Goal: Task Accomplishment & Management: Use online tool/utility

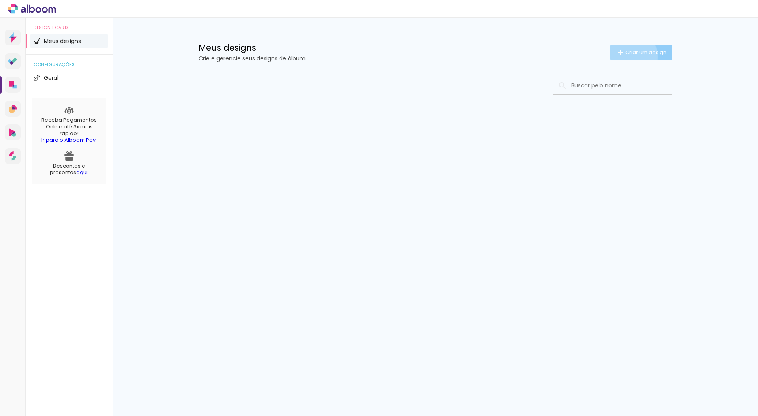
click at [627, 57] on paper-button "Criar um design" at bounding box center [641, 52] width 62 height 14
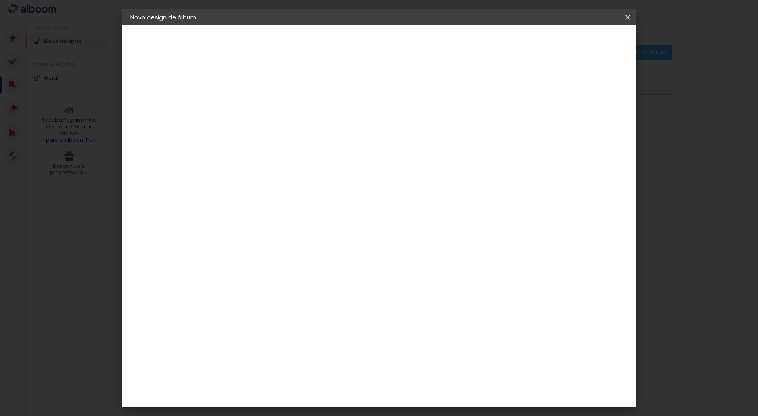
click at [259, 105] on input at bounding box center [259, 106] width 0 height 12
type input "TESTE"
type paper-input "TESTE"
click at [0, 0] on slot "Avançar" at bounding box center [0, 0] width 0 height 0
click at [291, 150] on input at bounding box center [280, 150] width 80 height 10
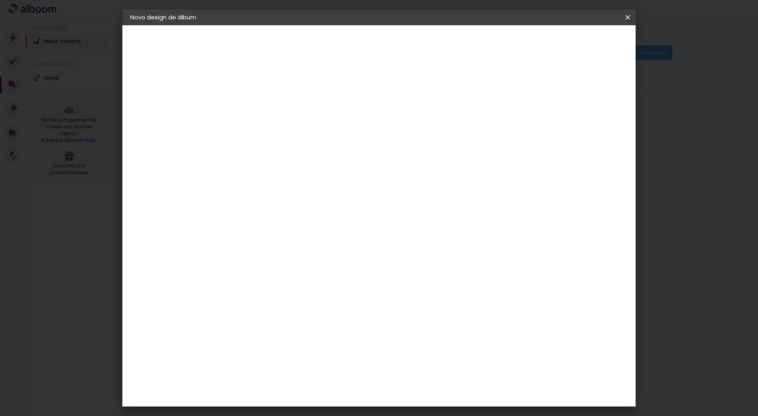
type input "EV"
type paper-input "EV"
click at [282, 180] on div "Evidence" at bounding box center [268, 178] width 28 height 6
click at [0, 0] on slot "Tamanho Livre" at bounding box center [0, 0] width 0 height 0
click at [282, 179] on div "Evidence" at bounding box center [268, 178] width 28 height 6
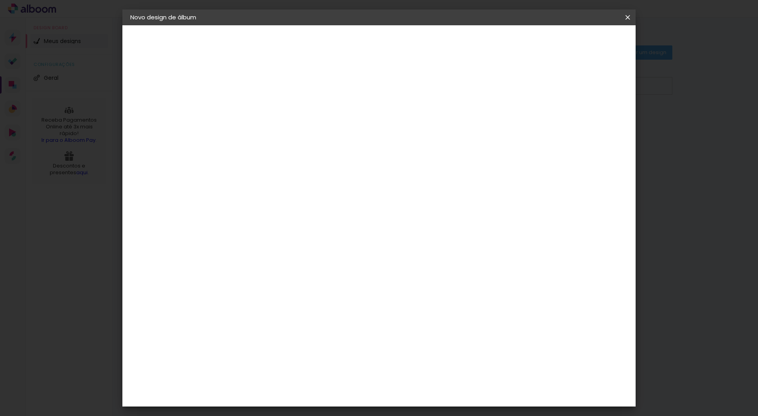
click at [0, 0] on slot "Avançar" at bounding box center [0, 0] width 0 height 0
click at [302, 128] on paper-input-container "Linha" at bounding box center [280, 138] width 46 height 20
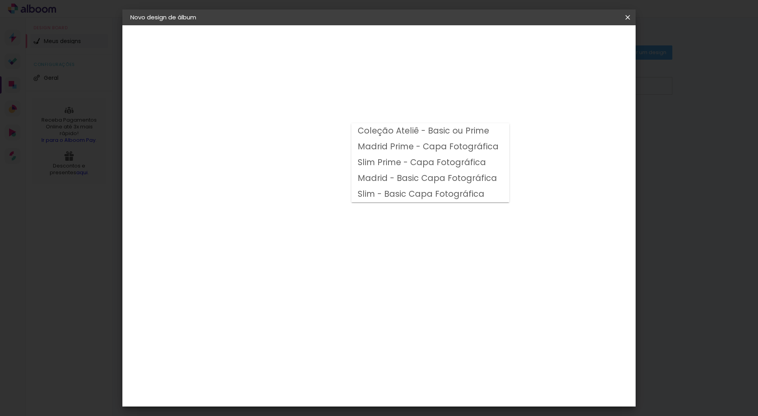
click at [0, 0] on slot "Coleção Ateliê - Basic ou Prime" at bounding box center [0, 0] width 0 height 0
type input "Coleção Ateliê - Basic ou Prime"
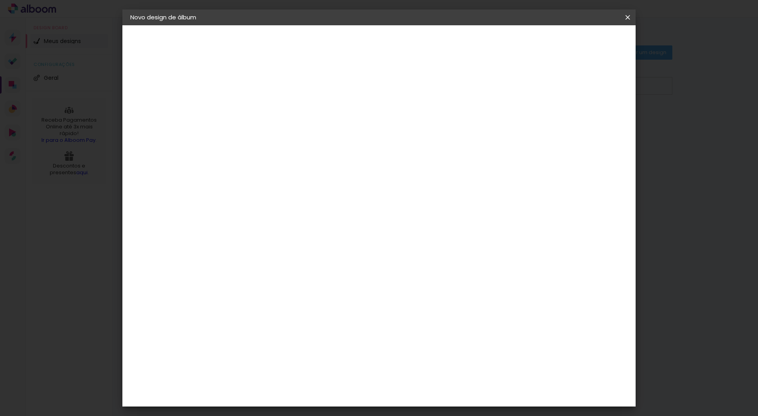
scroll to position [126, 0]
click at [313, 152] on span "25 × 30" at bounding box center [294, 160] width 37 height 16
click at [0, 0] on slot "Avançar" at bounding box center [0, 0] width 0 height 0
click at [579, 45] on span "Iniciar design" at bounding box center [561, 42] width 36 height 6
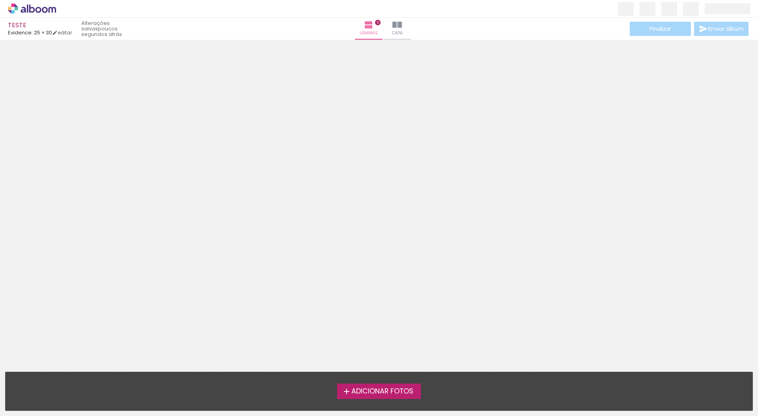
click at [398, 393] on span "Adicionar Fotos" at bounding box center [382, 391] width 62 height 7
click at [0, 0] on input "file" at bounding box center [0, 0] width 0 height 0
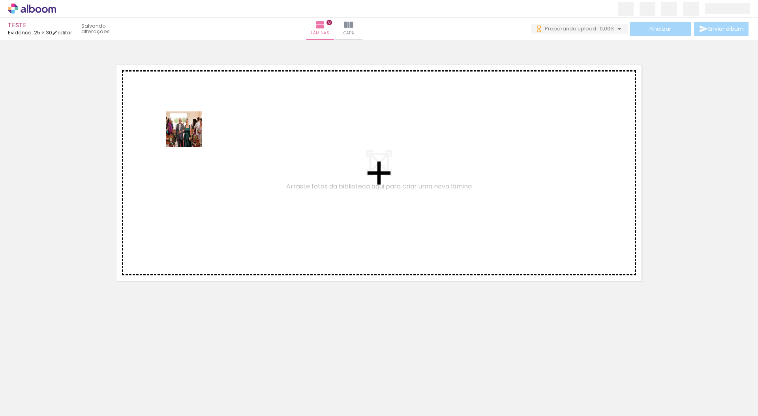
drag, startPoint x: 90, startPoint y: 389, endPoint x: 192, endPoint y: 175, distance: 237.8
click at [190, 138] on quentale-workspace at bounding box center [379, 208] width 758 height 416
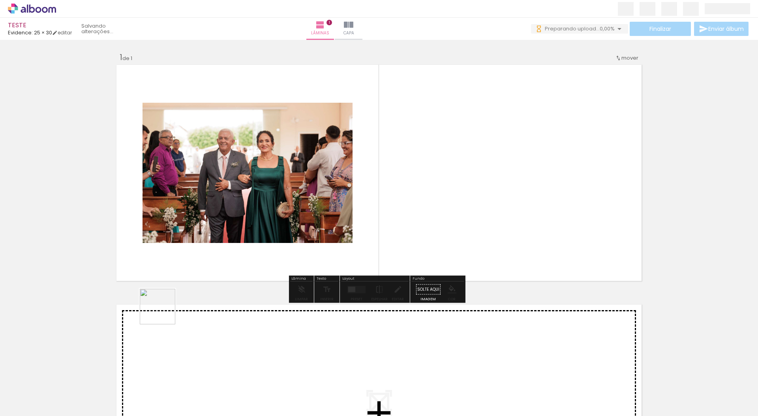
drag, startPoint x: 136, startPoint y: 384, endPoint x: 166, endPoint y: 310, distance: 80.4
click at [166, 310] on quentale-workspace at bounding box center [379, 208] width 758 height 416
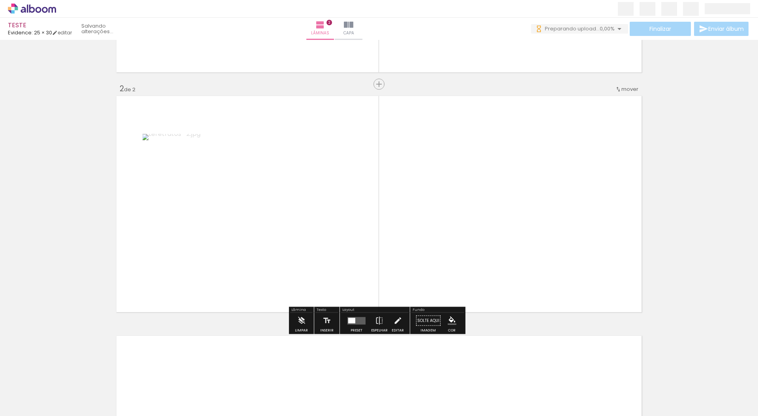
scroll to position [209, 0]
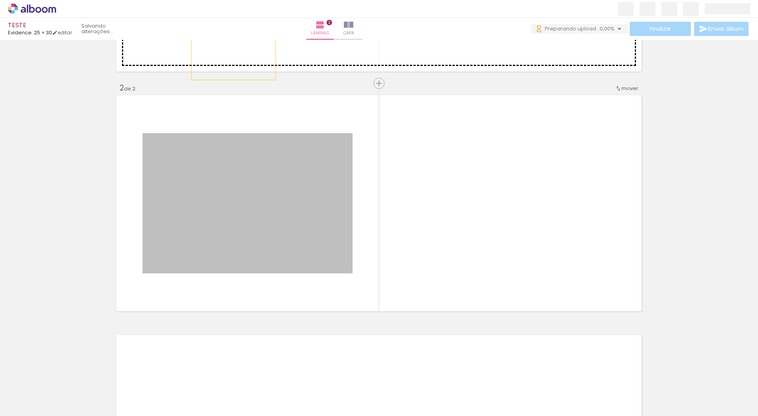
drag, startPoint x: 257, startPoint y: 216, endPoint x: 234, endPoint y: 47, distance: 170.3
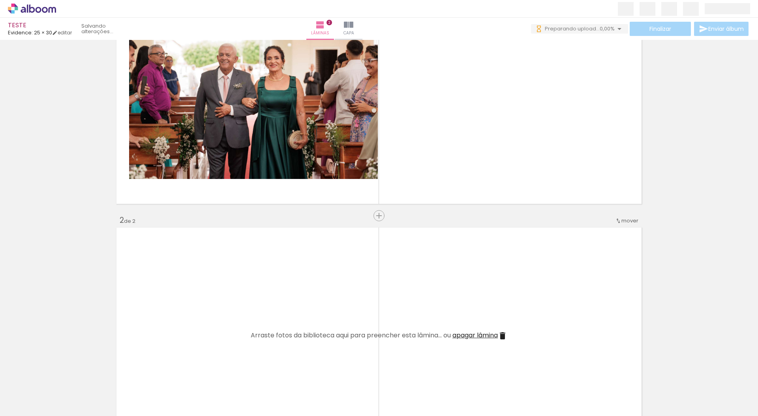
scroll to position [0, 0]
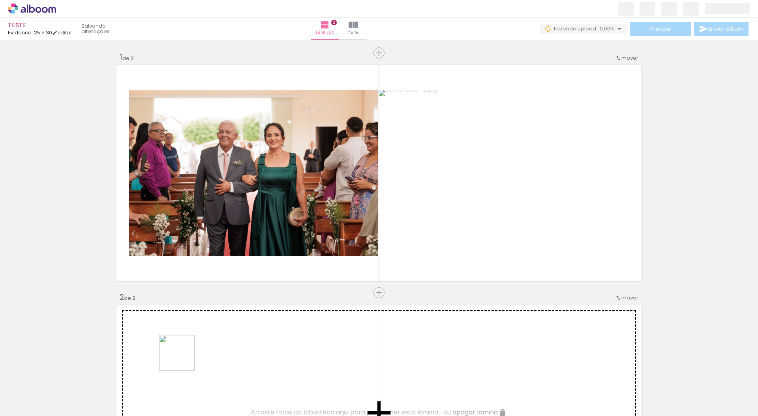
drag, startPoint x: 183, startPoint y: 395, endPoint x: 194, endPoint y: 276, distance: 119.4
click at [178, 242] on quentale-workspace at bounding box center [379, 208] width 758 height 416
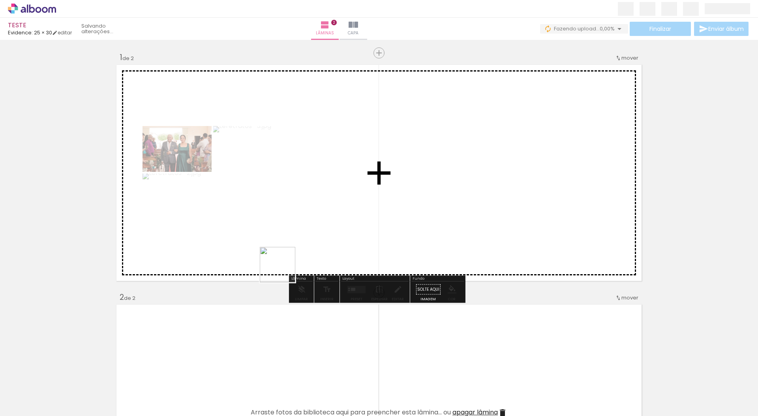
drag, startPoint x: 212, startPoint y: 385, endPoint x: 292, endPoint y: 278, distance: 133.6
click at [291, 255] on quentale-workspace at bounding box center [379, 208] width 758 height 416
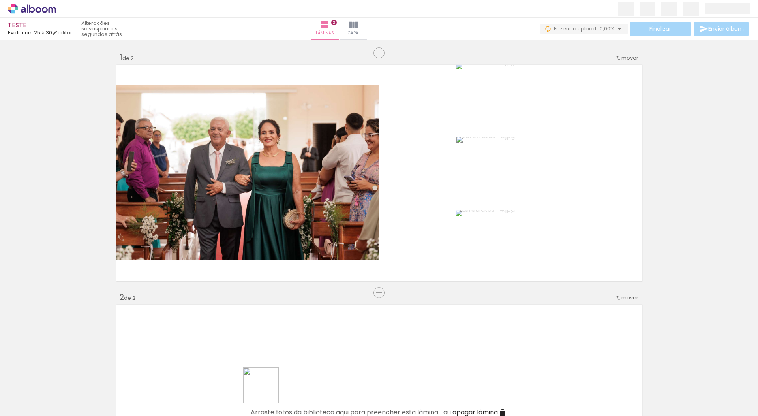
drag, startPoint x: 267, startPoint y: 391, endPoint x: 263, endPoint y: 297, distance: 94.1
click at [263, 297] on quentale-workspace at bounding box center [379, 208] width 758 height 416
drag, startPoint x: 294, startPoint y: 332, endPoint x: 409, endPoint y: 228, distance: 154.9
click at [415, 217] on quentale-workspace at bounding box center [379, 208] width 758 height 416
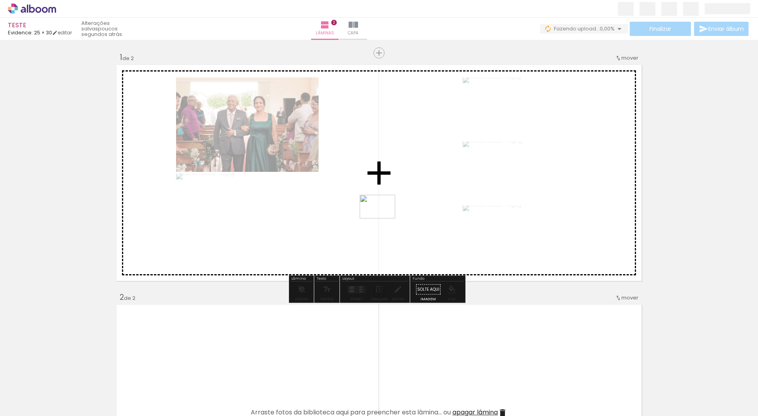
drag, startPoint x: 307, startPoint y: 383, endPoint x: 383, endPoint y: 218, distance: 181.8
click at [383, 218] on quentale-workspace at bounding box center [379, 208] width 758 height 416
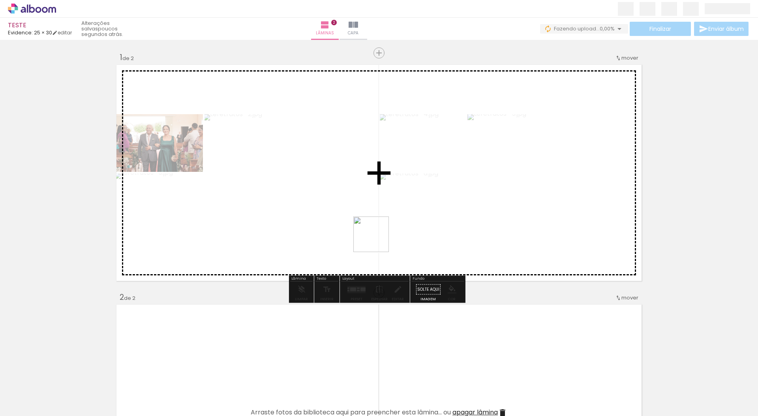
drag, startPoint x: 353, startPoint y: 379, endPoint x: 377, endPoint y: 239, distance: 142.2
click at [377, 239] on quentale-workspace at bounding box center [379, 208] width 758 height 416
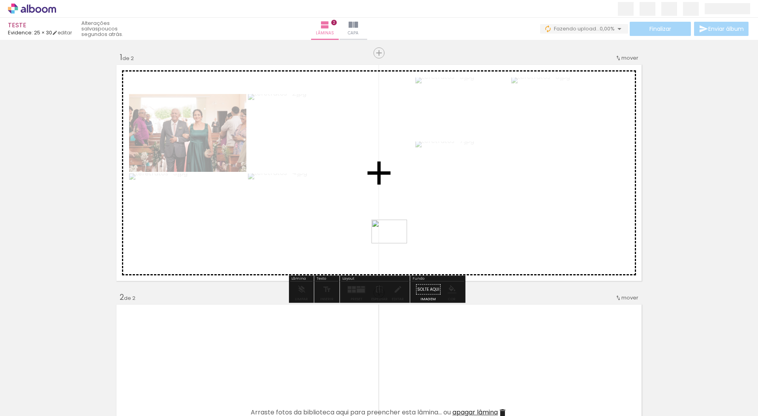
drag, startPoint x: 392, startPoint y: 386, endPoint x: 395, endPoint y: 243, distance: 142.6
click at [395, 243] on quentale-workspace at bounding box center [379, 208] width 758 height 416
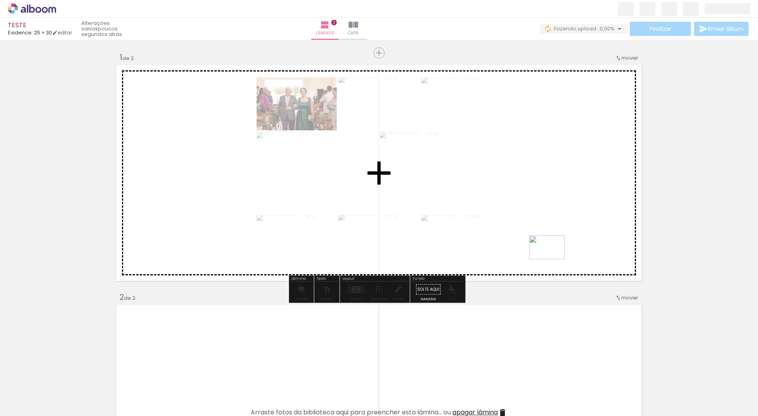
drag, startPoint x: 436, startPoint y: 386, endPoint x: 553, endPoint y: 259, distance: 172.4
click at [553, 259] on quentale-workspace at bounding box center [379, 208] width 758 height 416
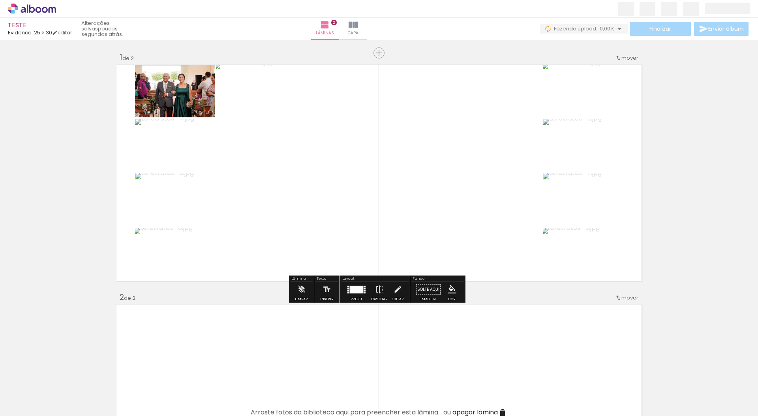
click at [352, 291] on div at bounding box center [356, 290] width 13 height 8
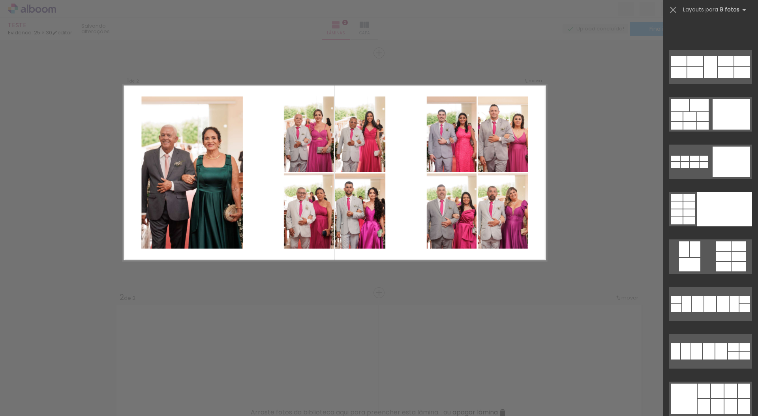
scroll to position [1111, 0]
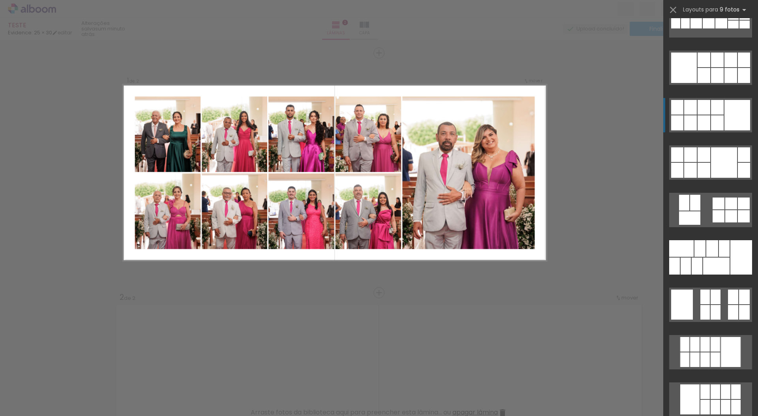
click at [699, 118] on div at bounding box center [704, 122] width 13 height 15
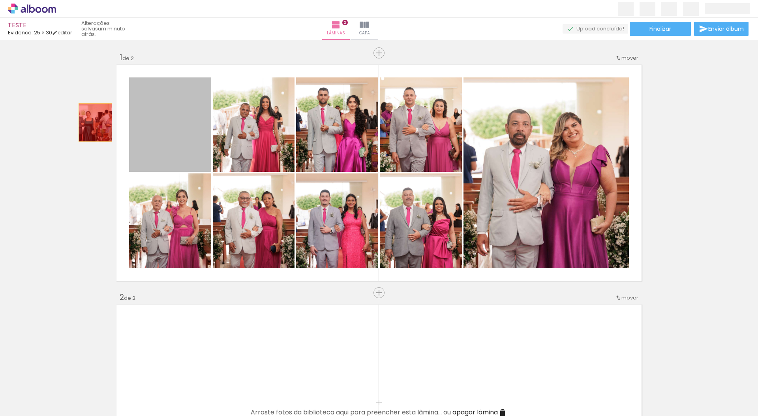
drag, startPoint x: 188, startPoint y: 133, endPoint x: 80, endPoint y: 119, distance: 108.7
click at [80, 119] on div "Inserir lâmina 1 de 2 Inserir lâmina 2 de 2" at bounding box center [379, 402] width 758 height 719
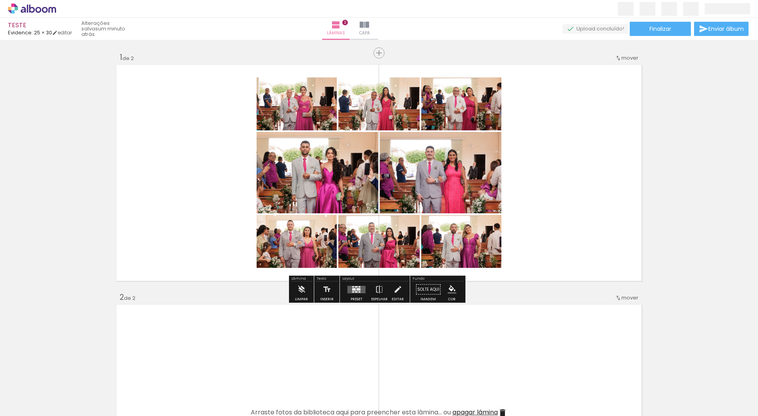
click at [353, 290] on div at bounding box center [354, 289] width 4 height 2
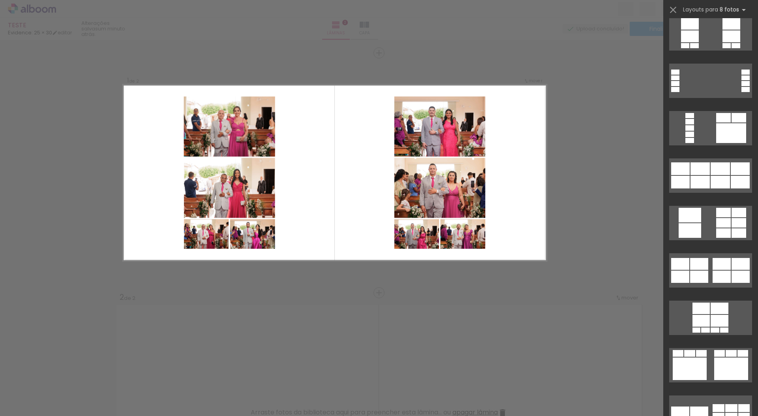
scroll to position [686, 0]
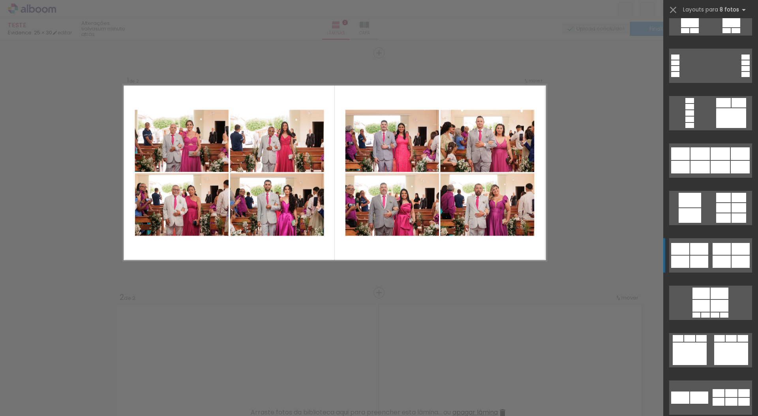
click at [708, 257] on quentale-layouter at bounding box center [710, 255] width 83 height 34
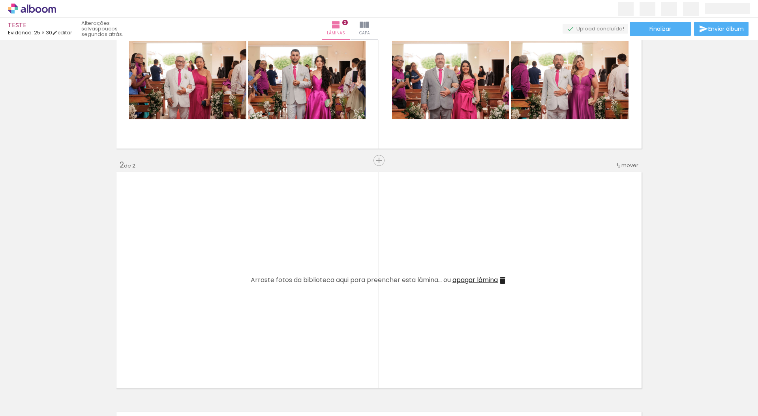
scroll to position [162, 0]
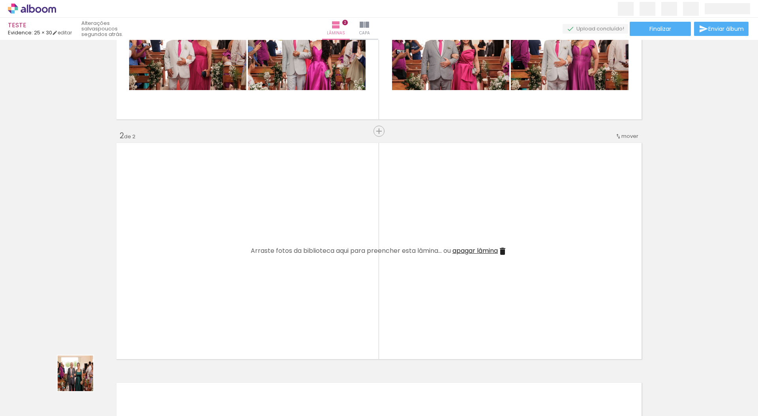
drag, startPoint x: 81, startPoint y: 379, endPoint x: 212, endPoint y: 261, distance: 176.1
click at [212, 261] on quentale-workspace at bounding box center [379, 208] width 758 height 416
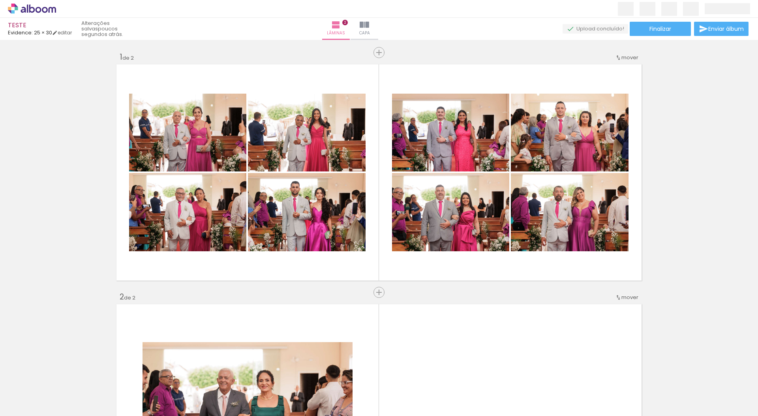
scroll to position [0, 0]
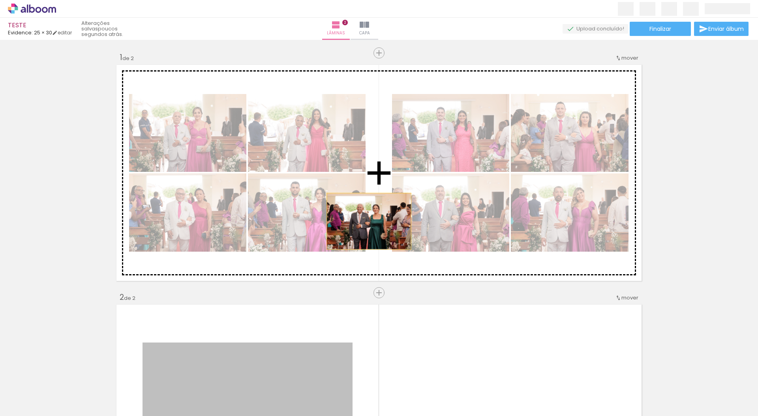
drag, startPoint x: 273, startPoint y: 355, endPoint x: 366, endPoint y: 221, distance: 162.8
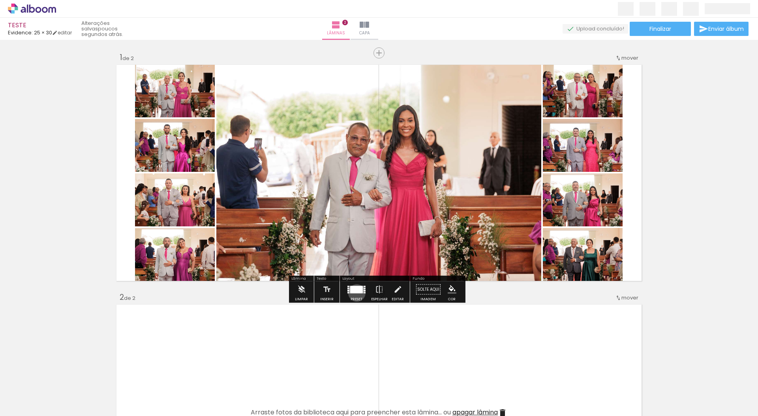
drag, startPoint x: 355, startPoint y: 293, endPoint x: 381, endPoint y: 271, distance: 34.2
click at [355, 293] on div at bounding box center [356, 290] width 13 height 8
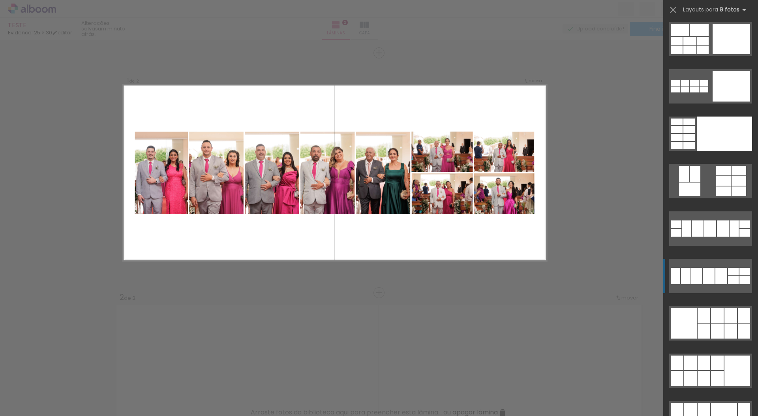
scroll to position [899, 0]
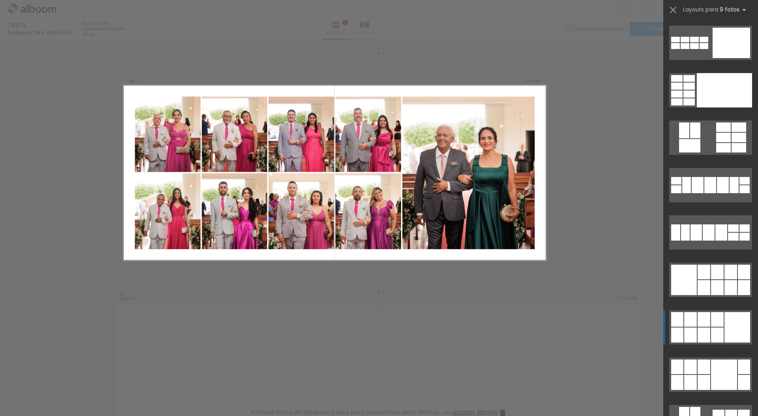
click at [711, 323] on div at bounding box center [717, 319] width 13 height 15
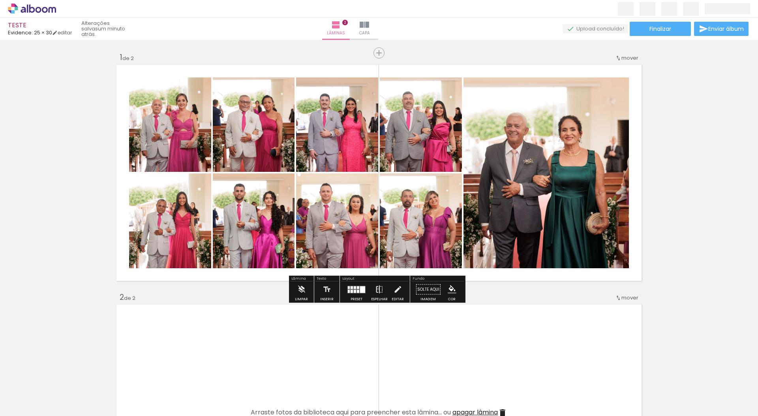
click at [376, 289] on iron-icon at bounding box center [379, 290] width 9 height 16
